Goal: Task Accomplishment & Management: Use online tool/utility

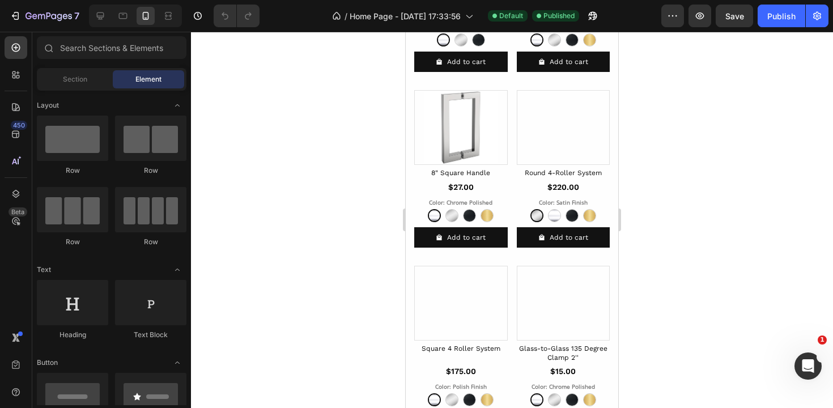
scroll to position [959, 0]
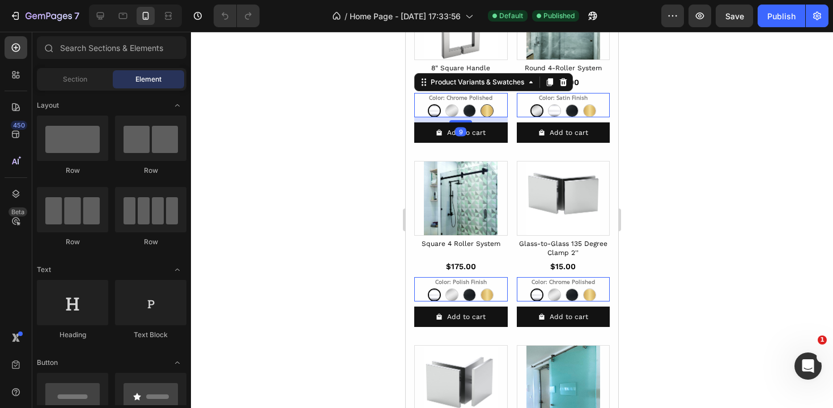
click at [487, 105] on img at bounding box center [487, 111] width 12 height 12
click at [487, 104] on input "Brush Gold Brush Gold" at bounding box center [487, 104] width 1 height 1
radio input "true"
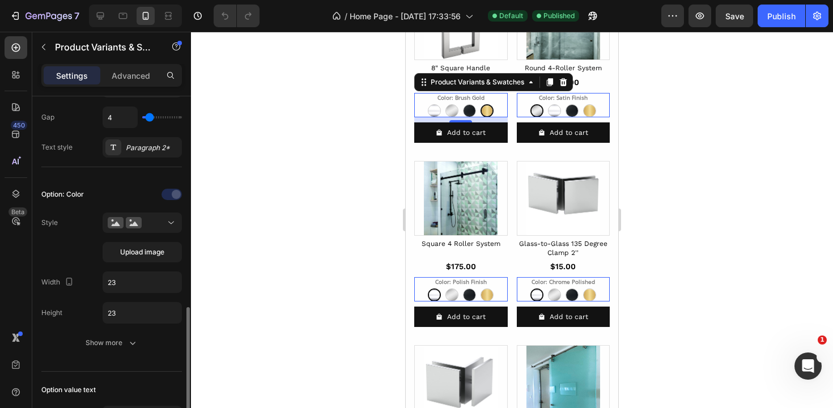
scroll to position [332, 0]
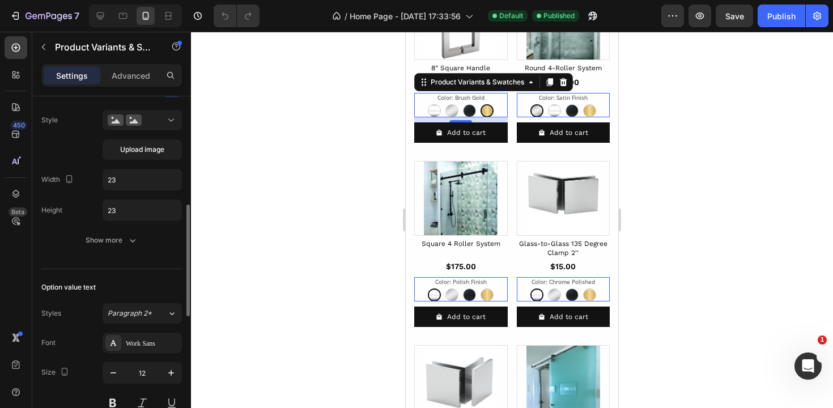
click at [70, 260] on div "Option: Color Style Upload image Width 23 Height 23 Show more" at bounding box center [111, 167] width 140 height 204
click at [344, 215] on div at bounding box center [512, 220] width 642 height 376
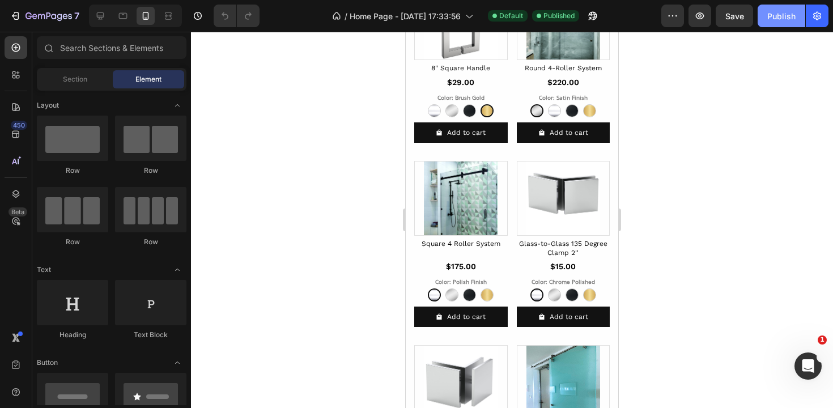
click at [781, 18] on div "Publish" at bounding box center [781, 16] width 28 height 12
click at [101, 24] on div at bounding box center [100, 16] width 18 height 18
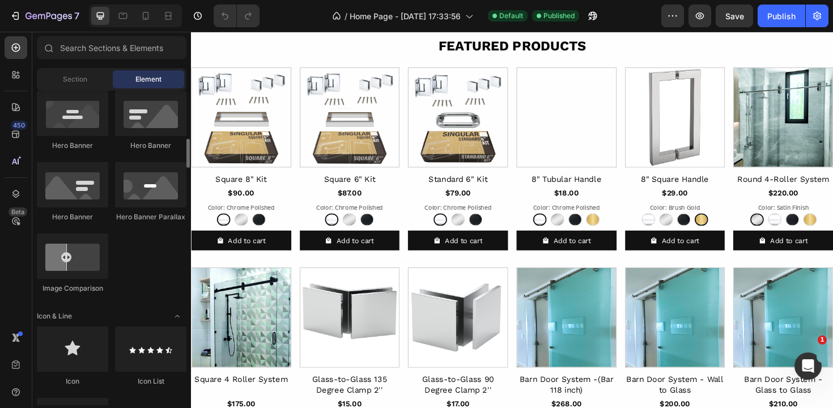
scroll to position [745, 0]
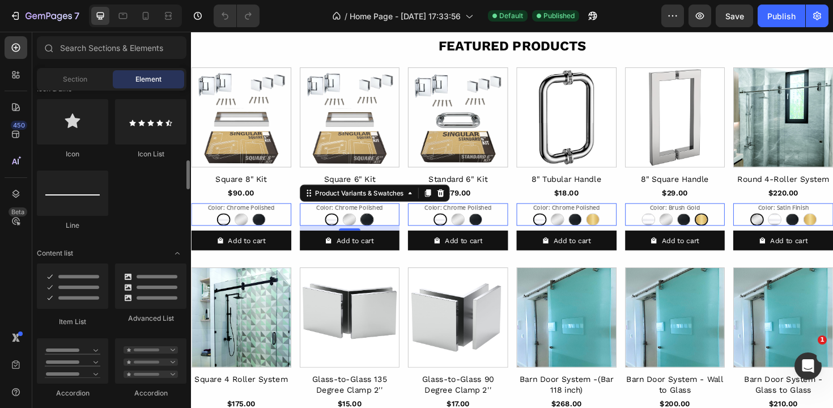
click at [372, 225] on img at bounding box center [376, 231] width 13 height 12
click at [377, 224] on input "Matte Black Matte Black" at bounding box center [377, 224] width 1 height 1
radio input "true"
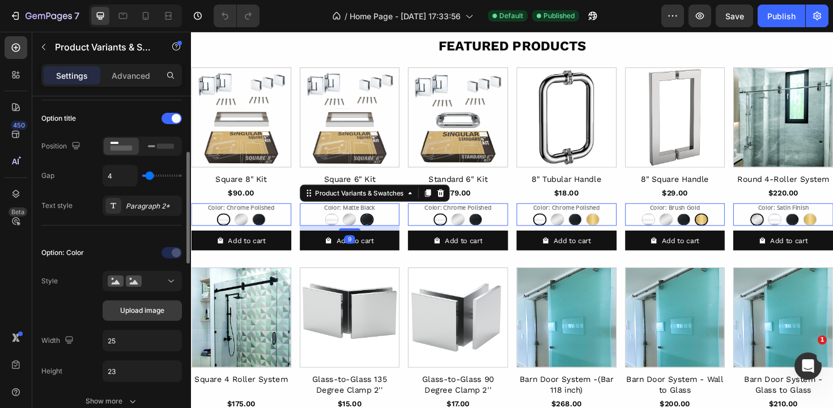
scroll to position [263, 0]
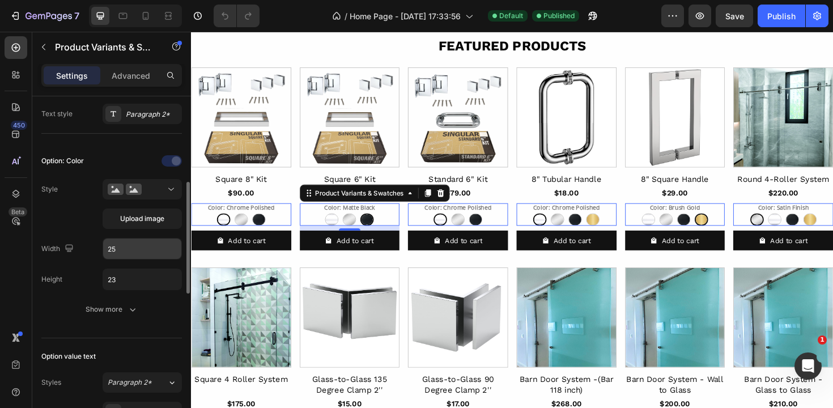
click at [134, 250] on input "25" at bounding box center [142, 248] width 78 height 20
click at [138, 280] on input "23" at bounding box center [142, 279] width 78 height 20
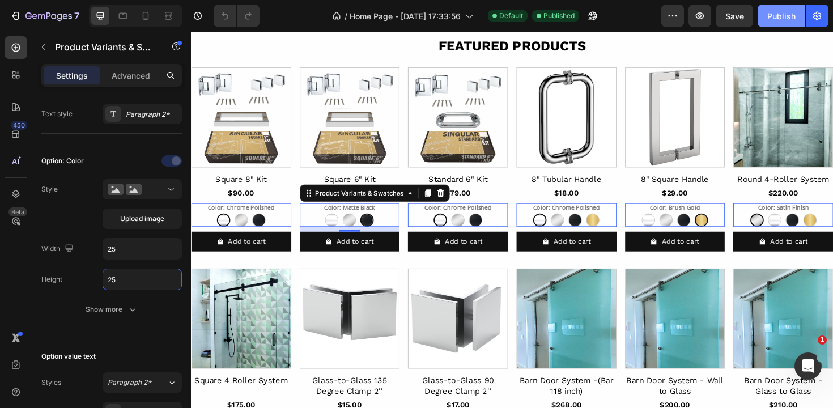
type input "25"
click at [782, 24] on button "Publish" at bounding box center [781, 16] width 48 height 23
